Goal: Check status: Check status

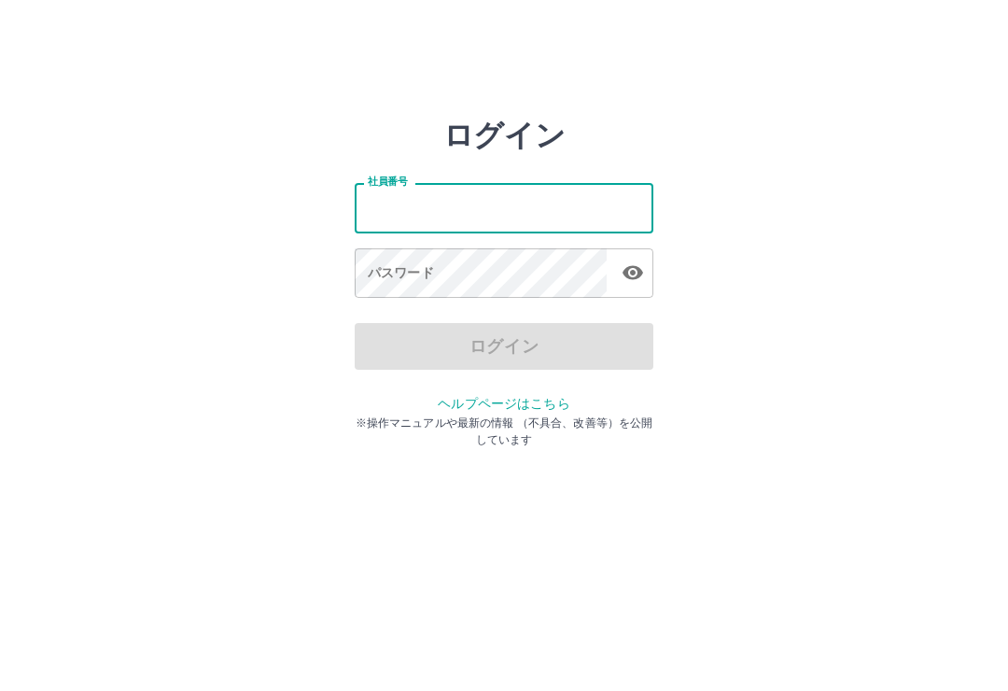
click at [505, 223] on input "社員番号" at bounding box center [504, 207] width 299 height 49
type input "*******"
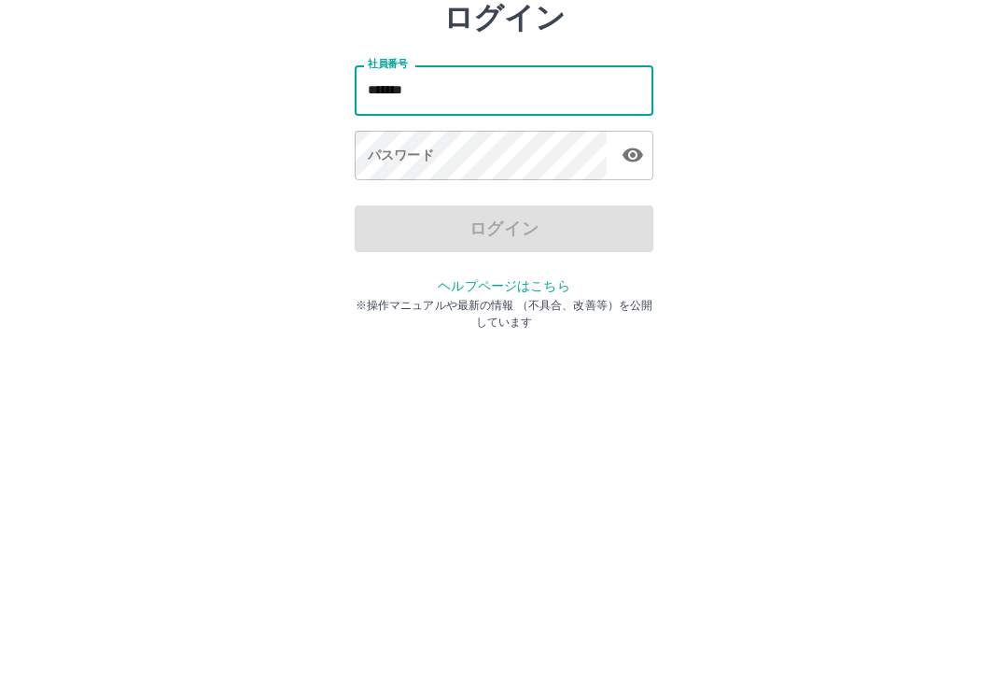
click at [391, 248] on div "パスワード パスワード" at bounding box center [504, 274] width 299 height 52
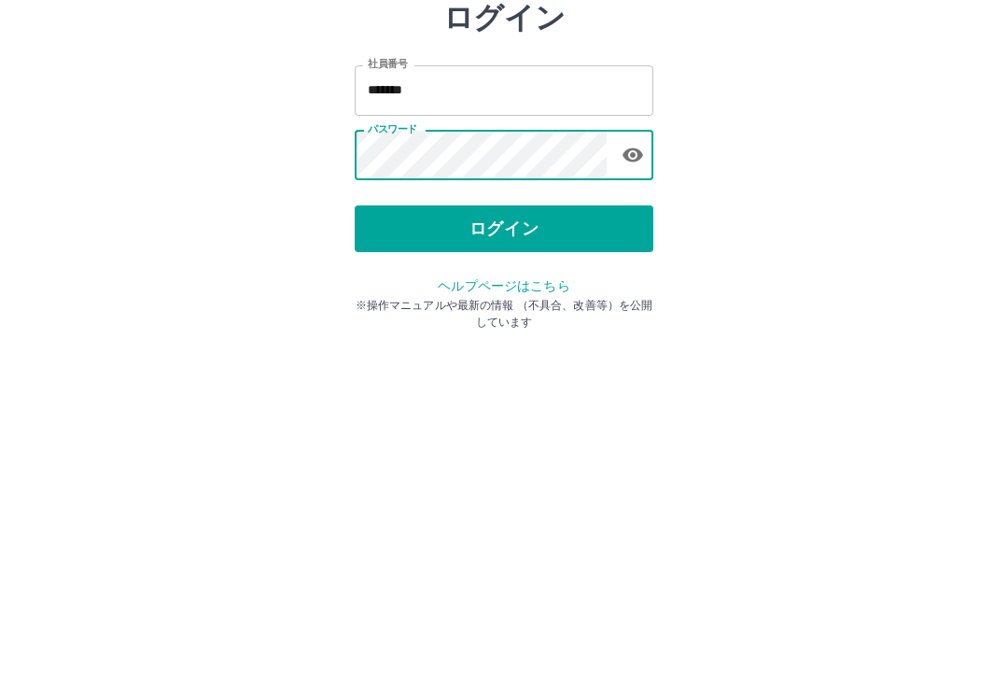
click at [541, 323] on button "ログイン" at bounding box center [504, 346] width 299 height 47
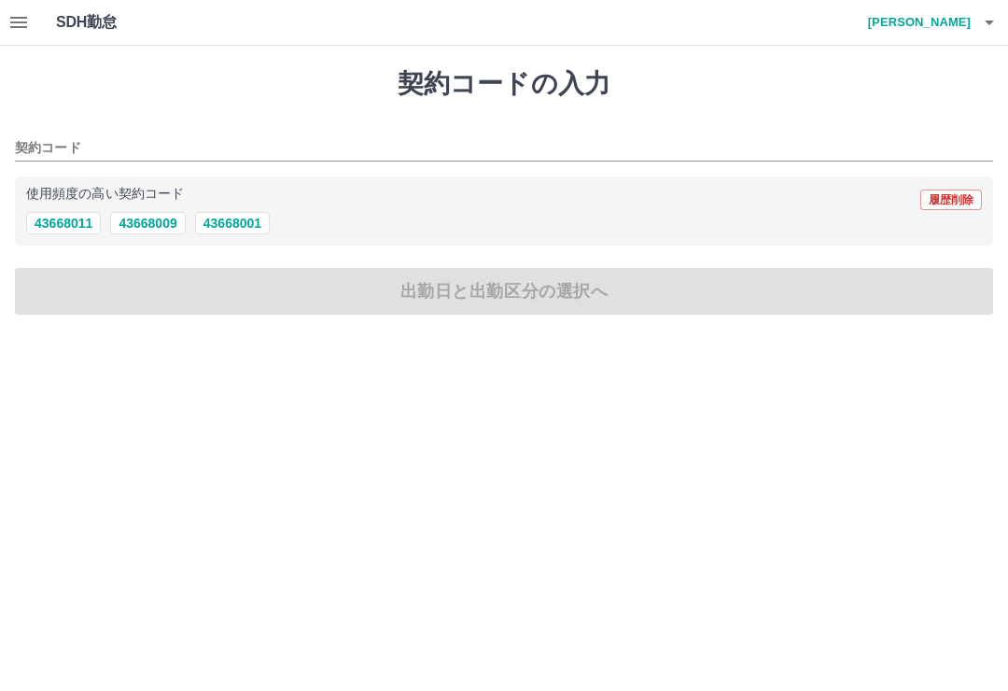
click at [154, 230] on button "43668009" at bounding box center [147, 223] width 75 height 22
type input "********"
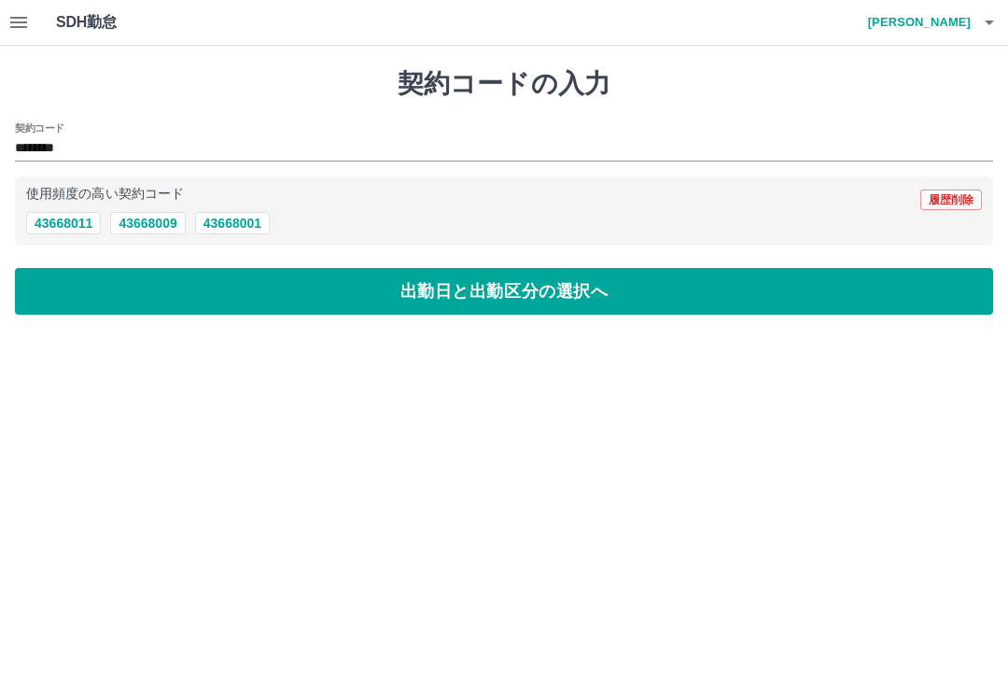
click at [12, 17] on icon "button" at bounding box center [18, 22] width 17 height 11
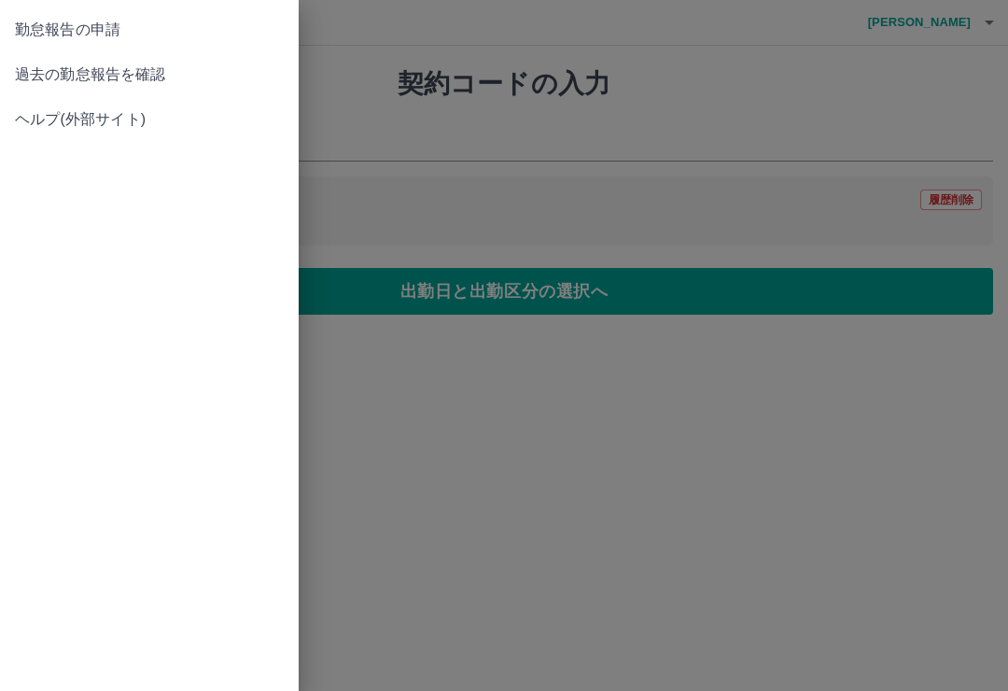
click at [142, 72] on span "過去の勤怠報告を確認" at bounding box center [149, 74] width 269 height 22
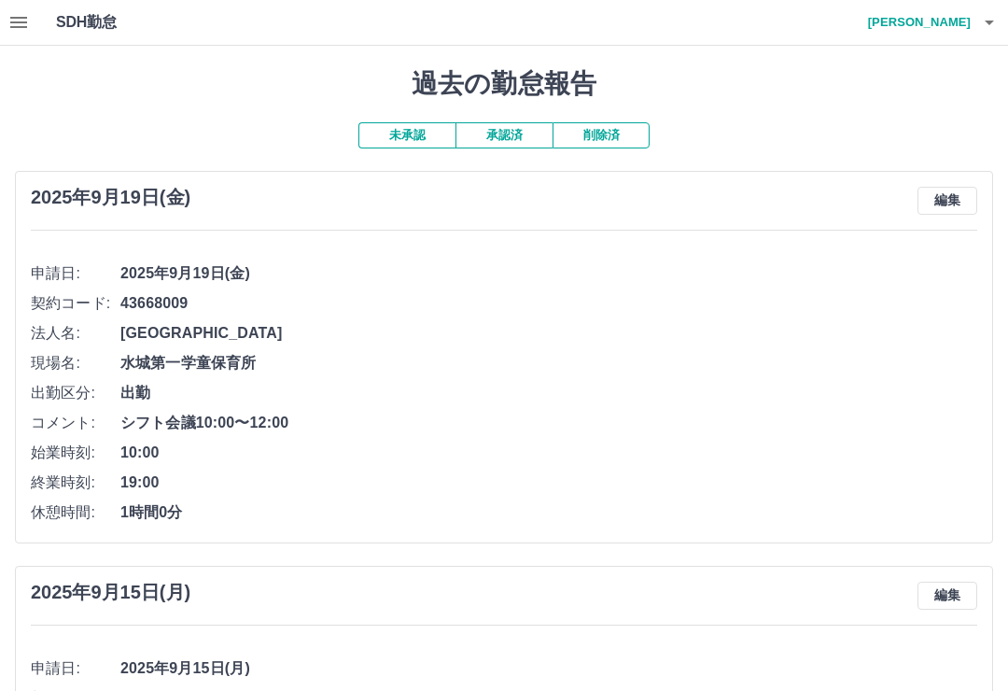
click at [514, 126] on button "承認済" at bounding box center [503, 135] width 97 height 26
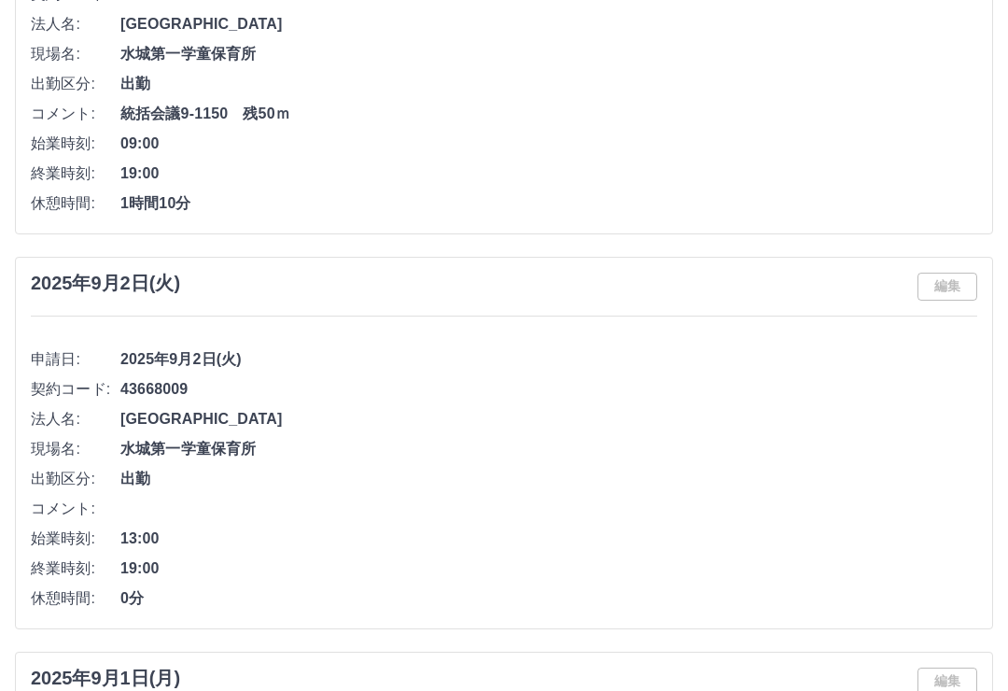
scroll to position [4925, 0]
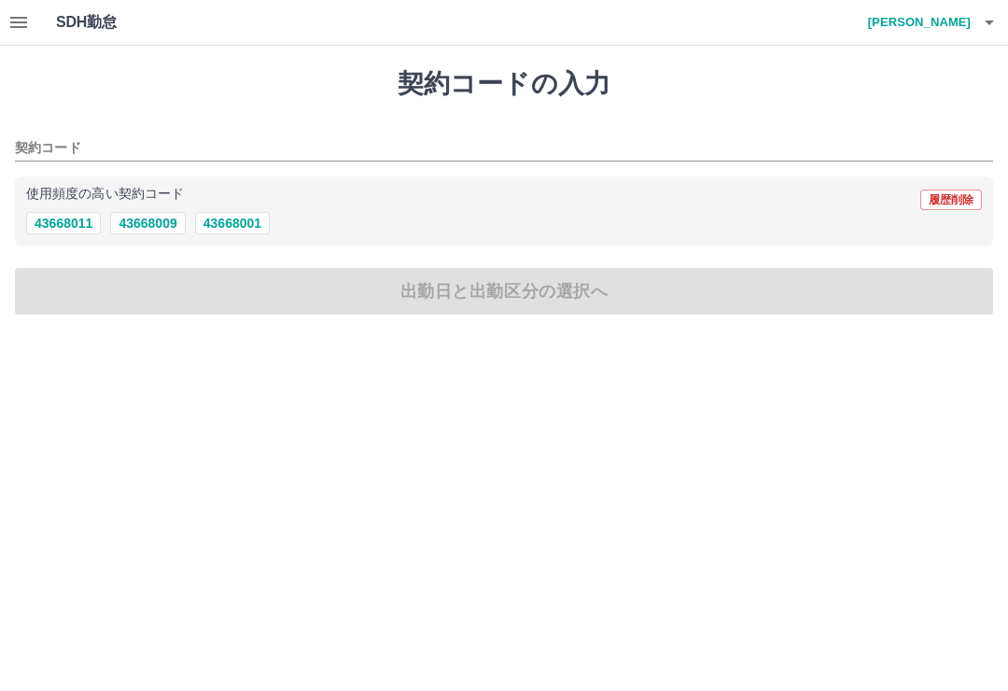
click at [12, 23] on icon "button" at bounding box center [18, 22] width 17 height 11
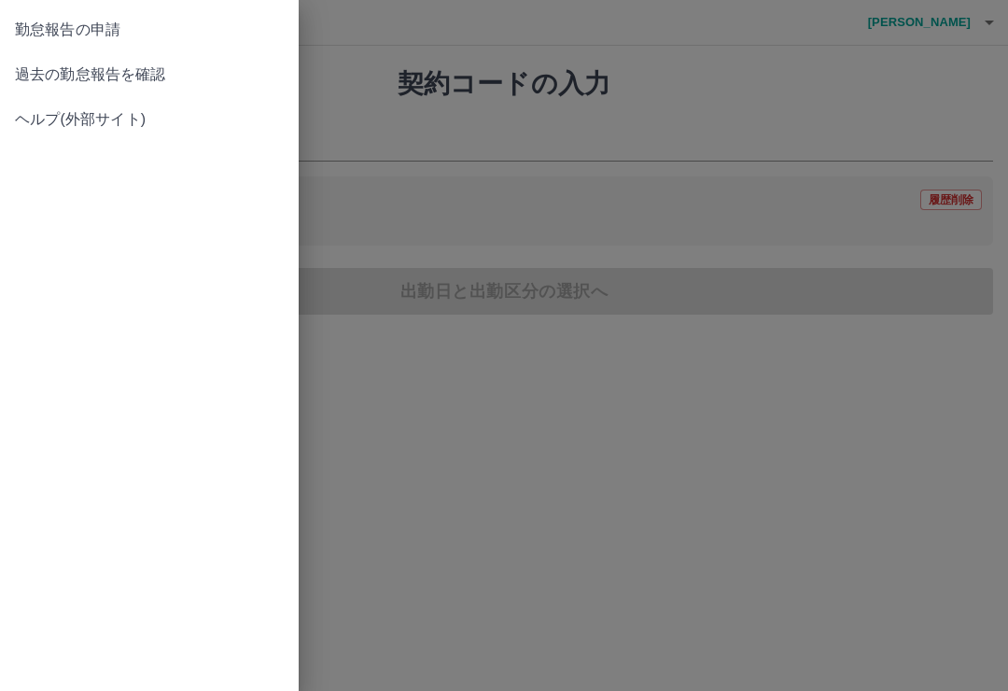
click at [122, 82] on span "過去の勤怠報告を確認" at bounding box center [149, 74] width 269 height 22
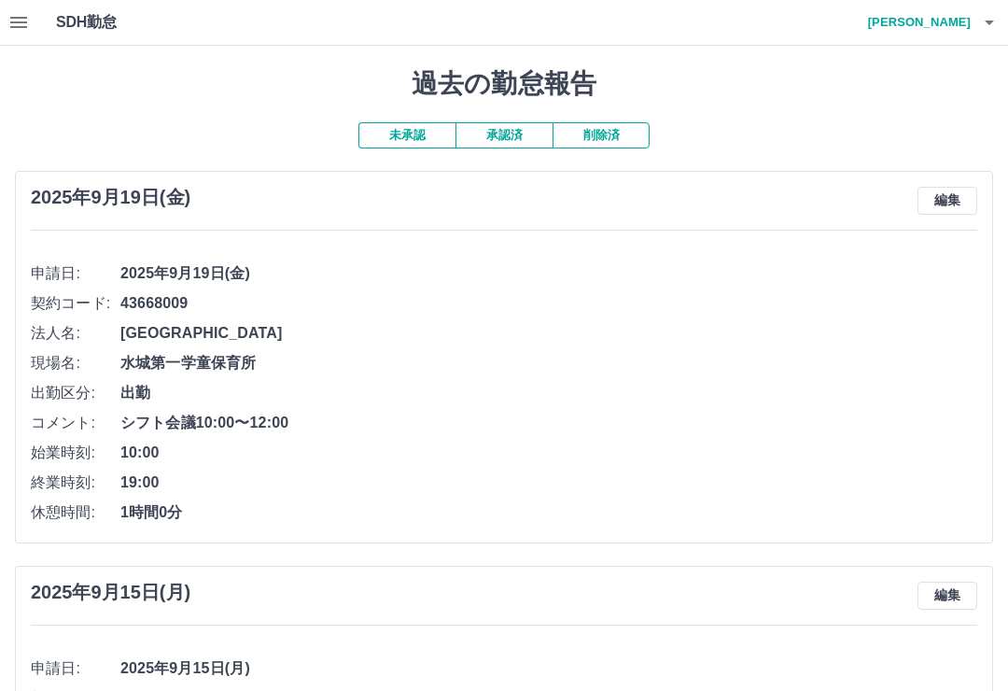
click at [425, 136] on button "未承認" at bounding box center [406, 135] width 97 height 26
click at [422, 131] on button "未承認" at bounding box center [406, 135] width 97 height 26
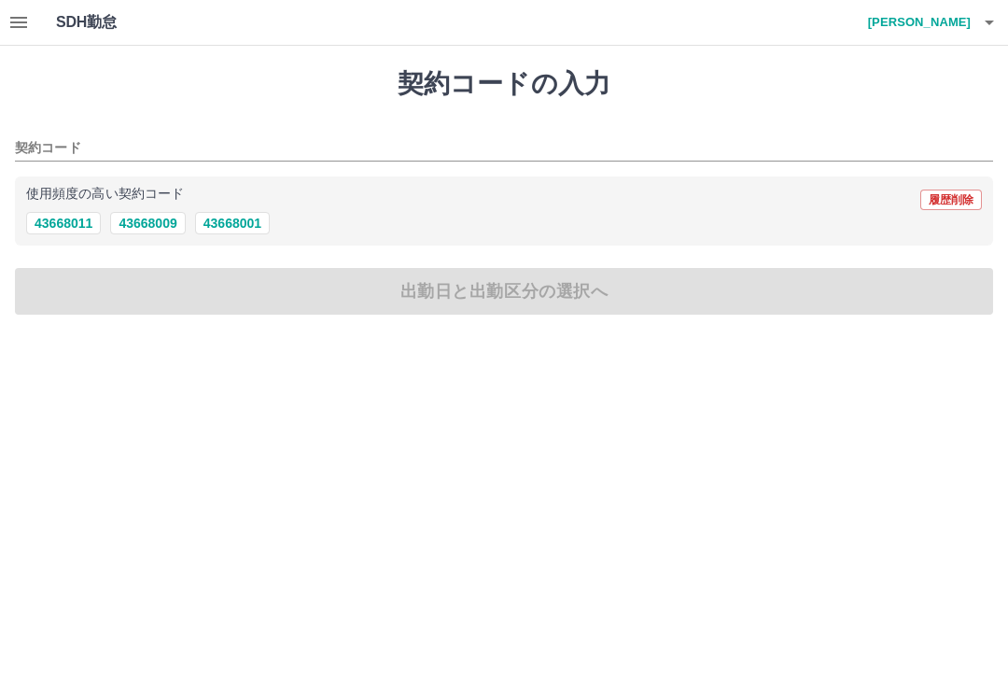
click at [18, 23] on icon "button" at bounding box center [18, 22] width 17 height 11
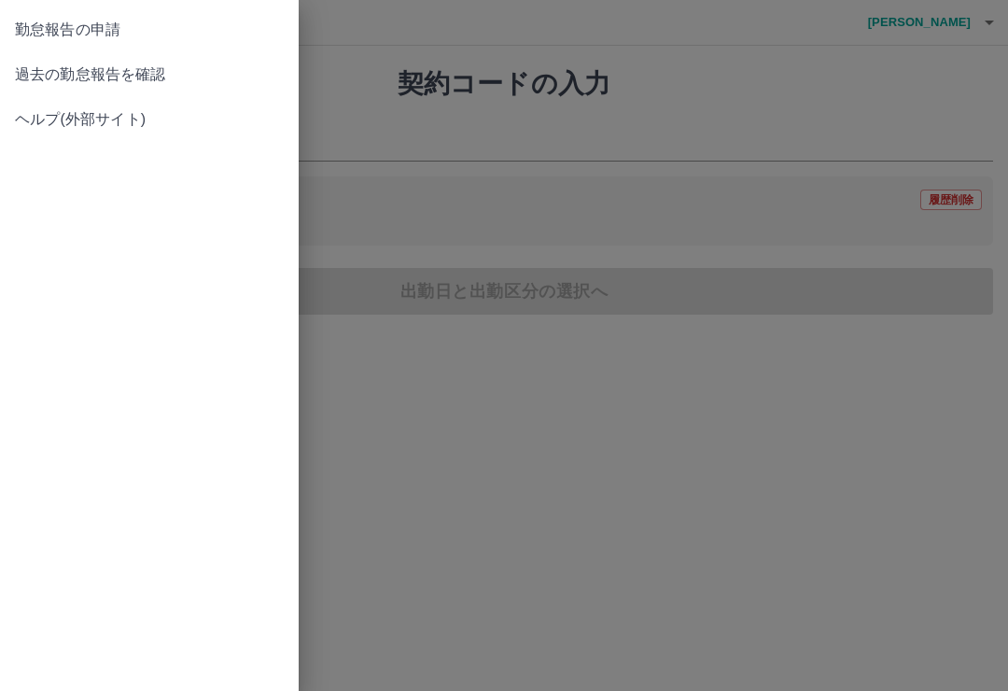
click at [107, 75] on span "過去の勤怠報告を確認" at bounding box center [149, 74] width 269 height 22
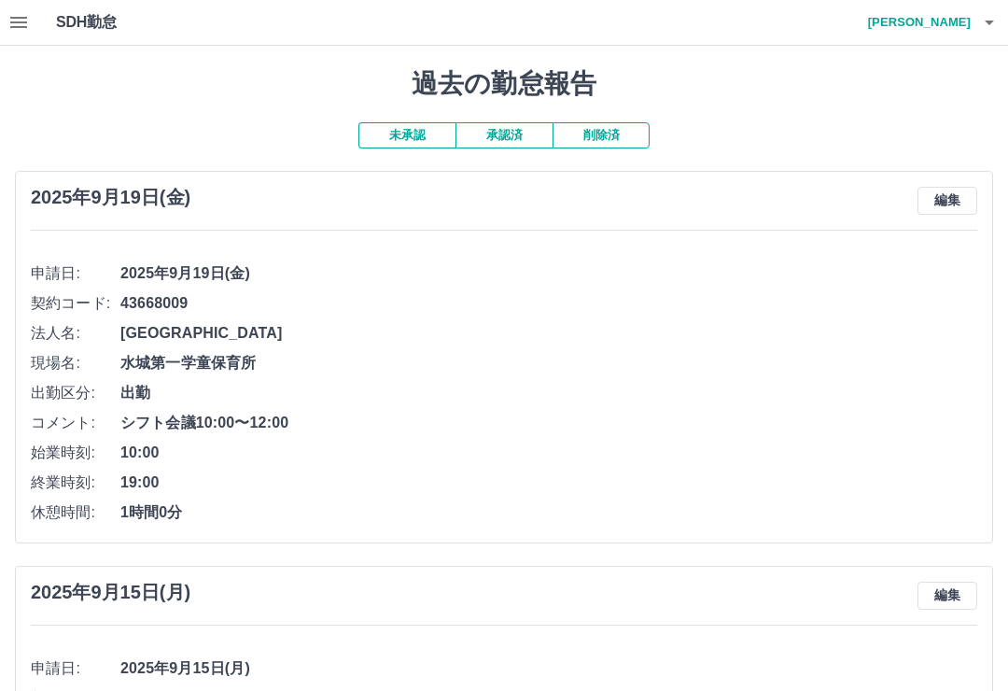
click at [504, 135] on button "承認済" at bounding box center [503, 135] width 97 height 26
